Goal: Task Accomplishment & Management: Use online tool/utility

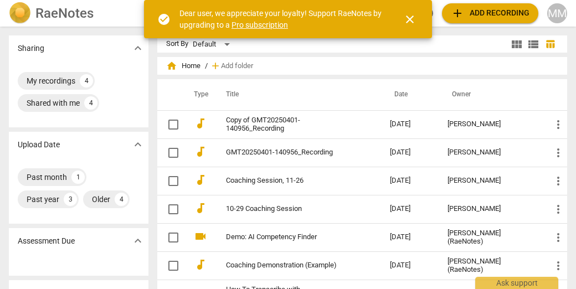
click at [414, 19] on span "close" at bounding box center [409, 19] width 13 height 13
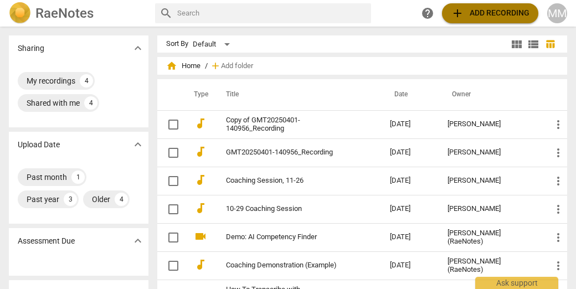
click at [462, 14] on span "add" at bounding box center [457, 13] width 13 height 13
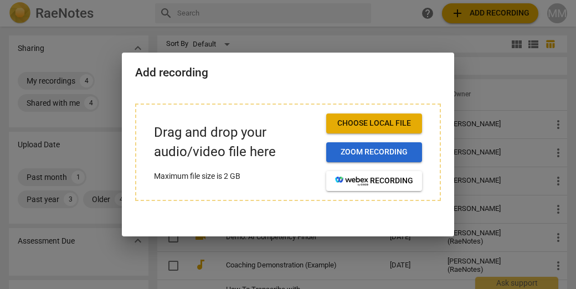
click at [350, 151] on span "Zoom recording" at bounding box center [374, 152] width 78 height 11
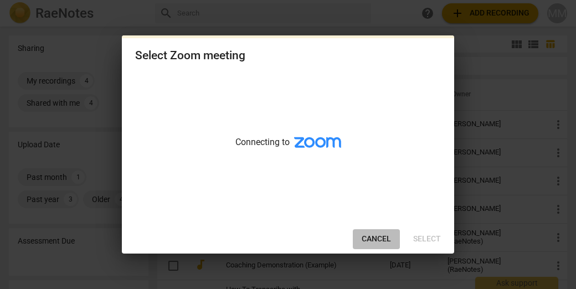
click at [376, 243] on span "Cancel" at bounding box center [376, 239] width 29 height 11
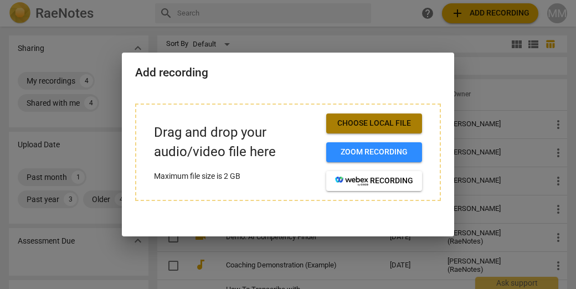
click at [350, 121] on span "Choose local file" at bounding box center [374, 123] width 78 height 11
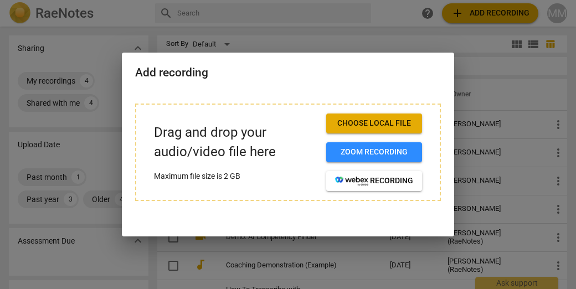
click at [343, 119] on span "Choose local file" at bounding box center [374, 123] width 78 height 11
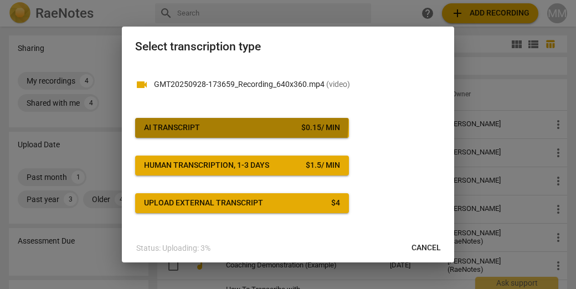
click at [187, 121] on button "AI Transcript $ 0.15 / min" at bounding box center [242, 128] width 214 height 20
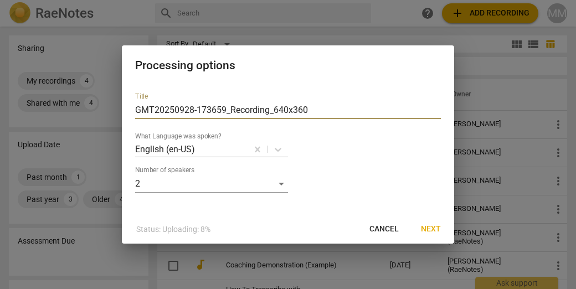
click at [238, 111] on input "GMT20250928-173659_Recording_640x360" at bounding box center [288, 110] width 306 height 18
drag, startPoint x: 311, startPoint y: 109, endPoint x: 109, endPoint y: 101, distance: 201.8
click at [109, 101] on div "Processing options Title GMT20250928-173659_Recording_640x360 What Language was…" at bounding box center [288, 144] width 576 height 289
type input "[PERSON_NAME] and [PERSON_NAME] Coaching Session, 9/28"
click at [433, 225] on span "Next" at bounding box center [431, 229] width 20 height 11
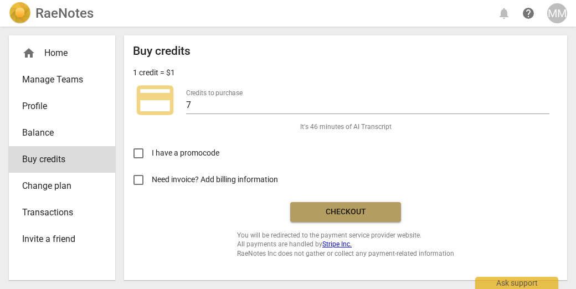
click at [354, 218] on button "Checkout" at bounding box center [345, 212] width 111 height 20
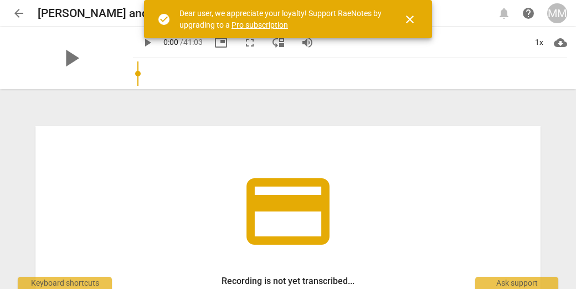
click at [411, 17] on span "close" at bounding box center [409, 19] width 13 height 13
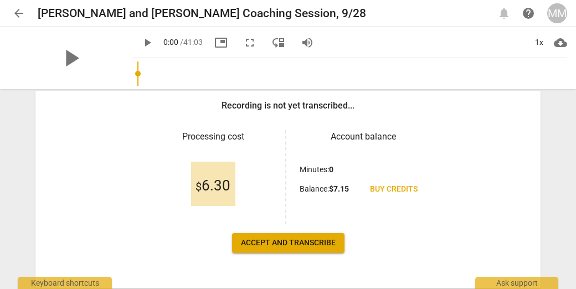
scroll to position [175, 0]
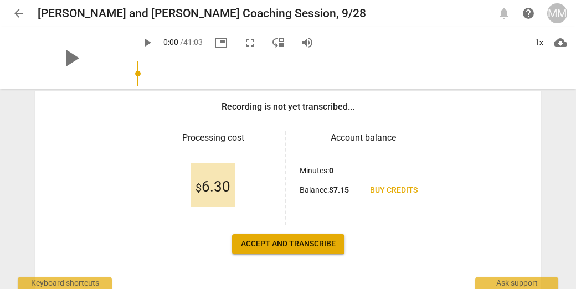
click at [274, 246] on span "Accept and transcribe" at bounding box center [288, 244] width 95 height 11
